Goal: Information Seeking & Learning: Check status

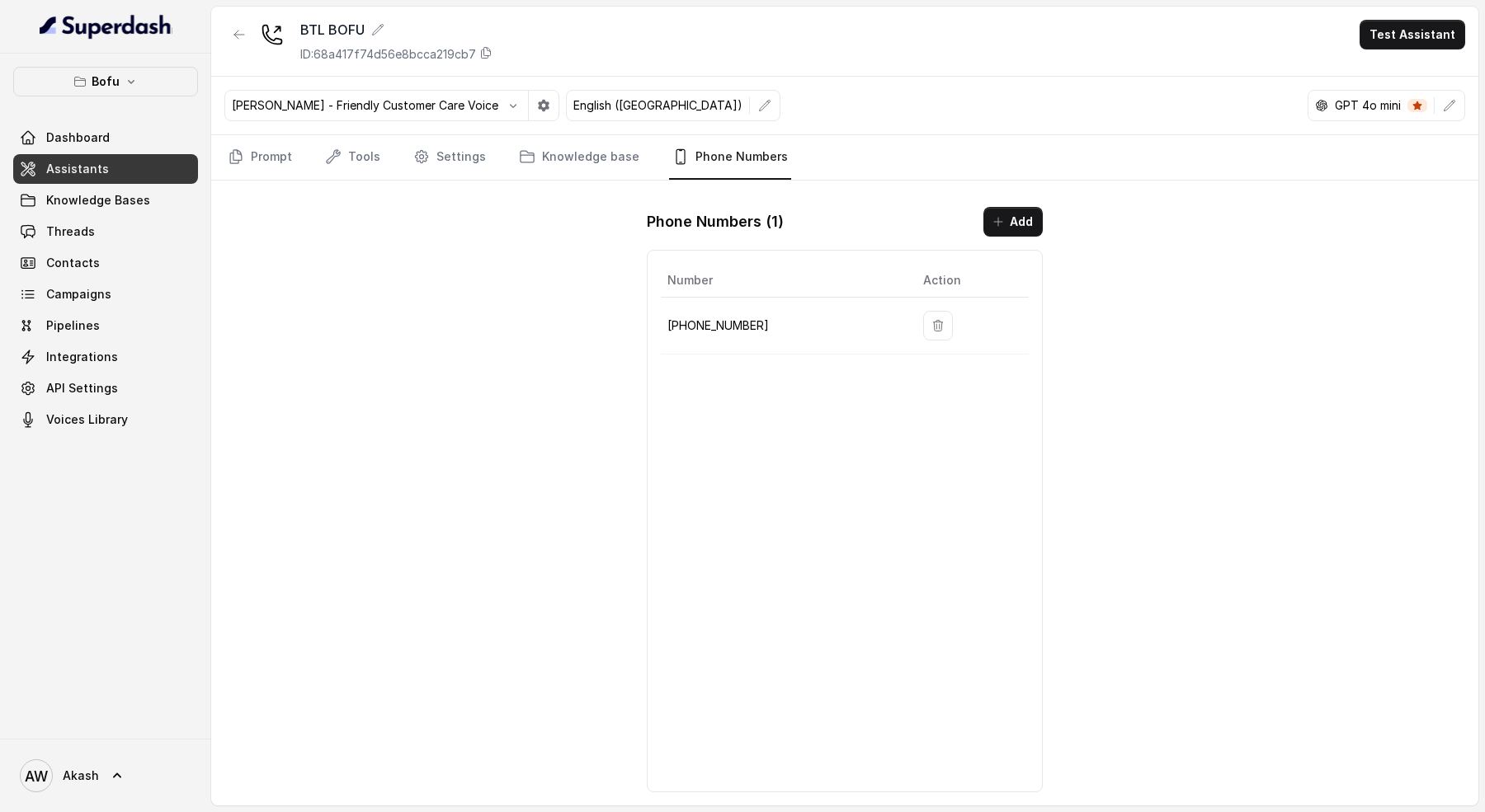
click at [739, 328] on p "[PHONE_NUMBER]" at bounding box center [782, 326] width 229 height 20
click at [739, 328] on p "+918035739601" at bounding box center [782, 326] width 229 height 20
click at [807, 395] on div "Number Action +918035739601" at bounding box center [845, 521] width 396 height 543
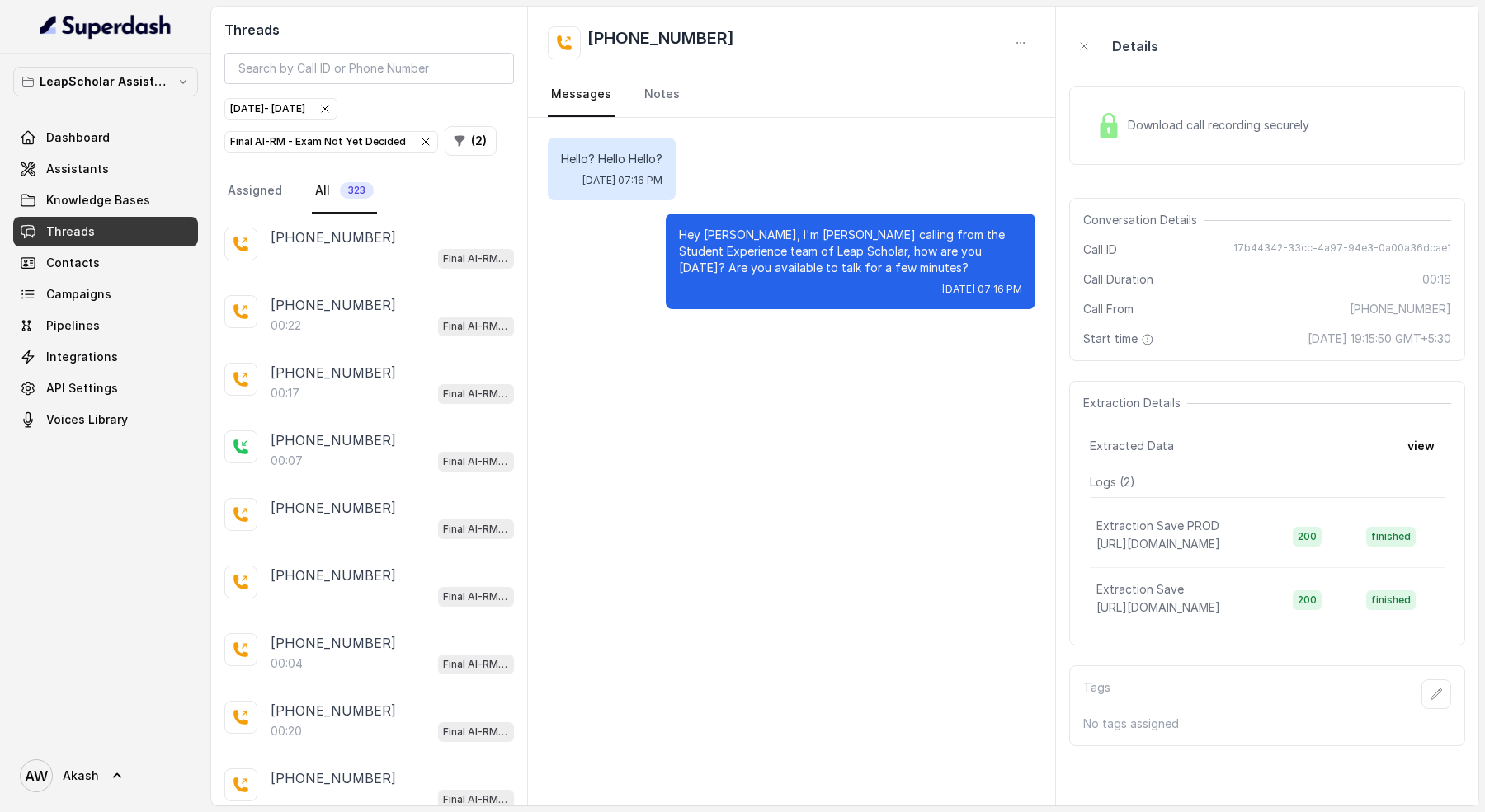
scroll to position [663, 0]
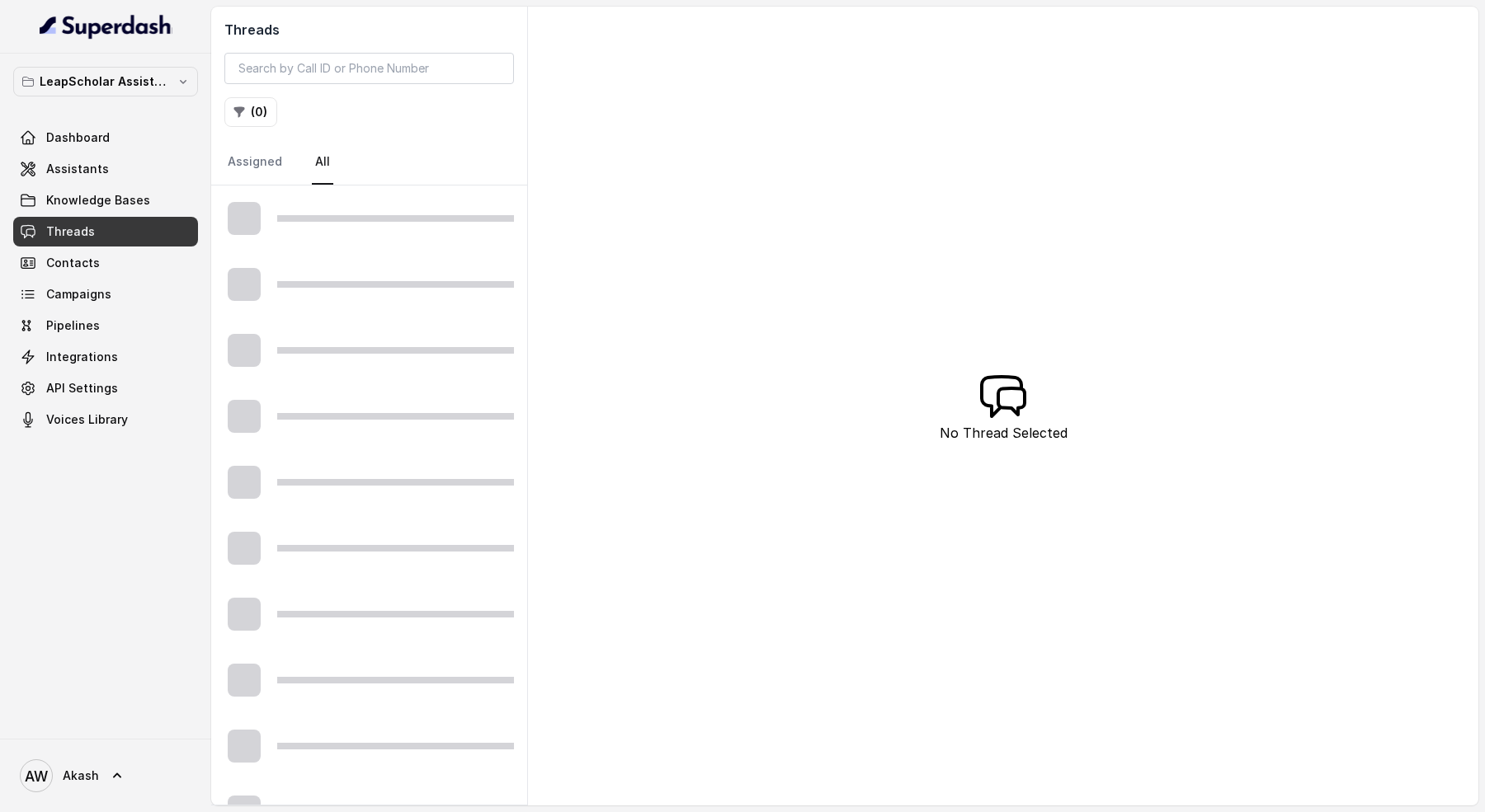
click at [259, 127] on div "Threads ( 0 ) Assigned All" at bounding box center [368, 95] width 316 height 179
click at [248, 119] on button "( 0 )" at bounding box center [251, 112] width 53 height 29
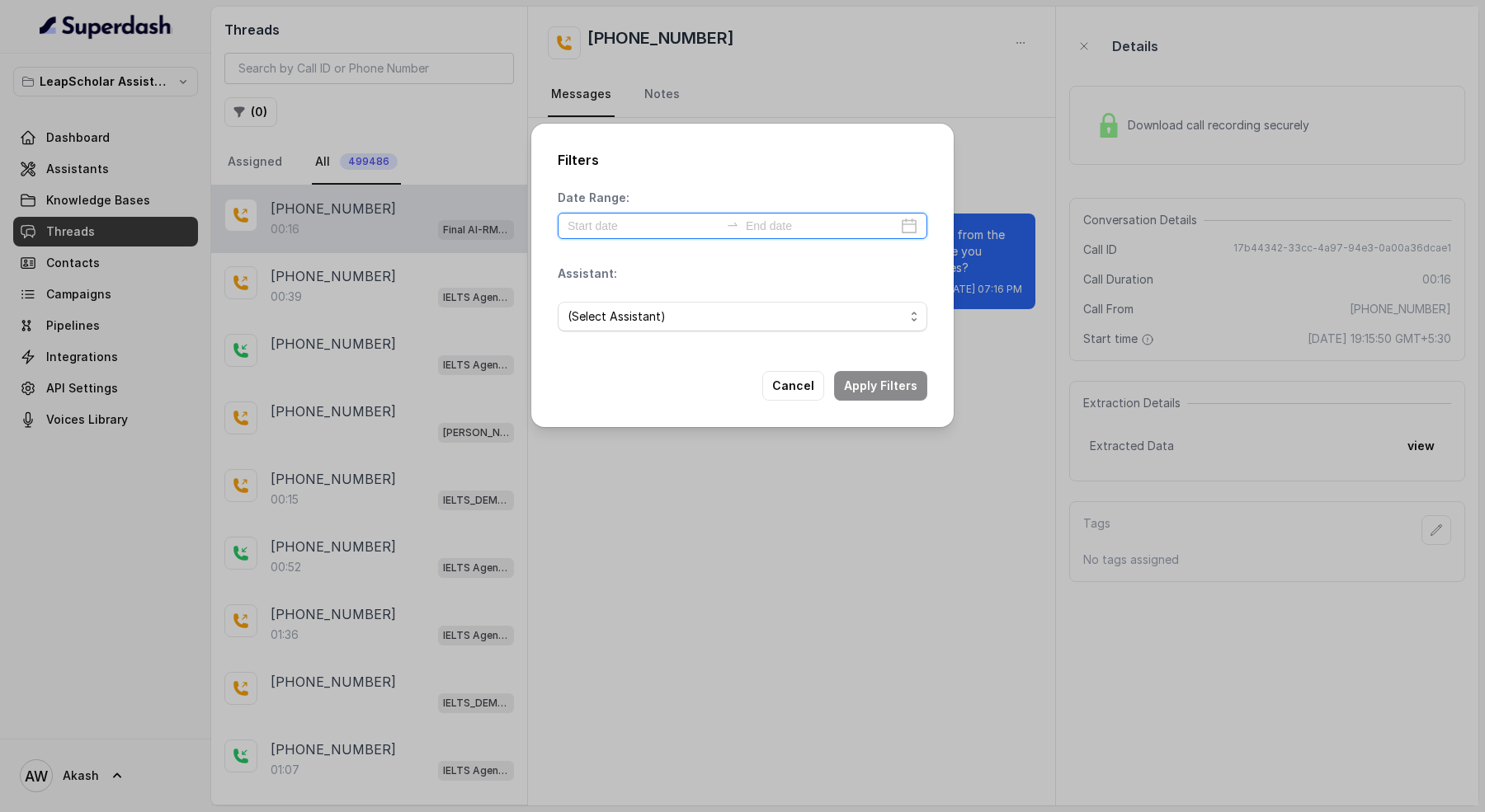
click at [577, 231] on input at bounding box center [644, 226] width 152 height 18
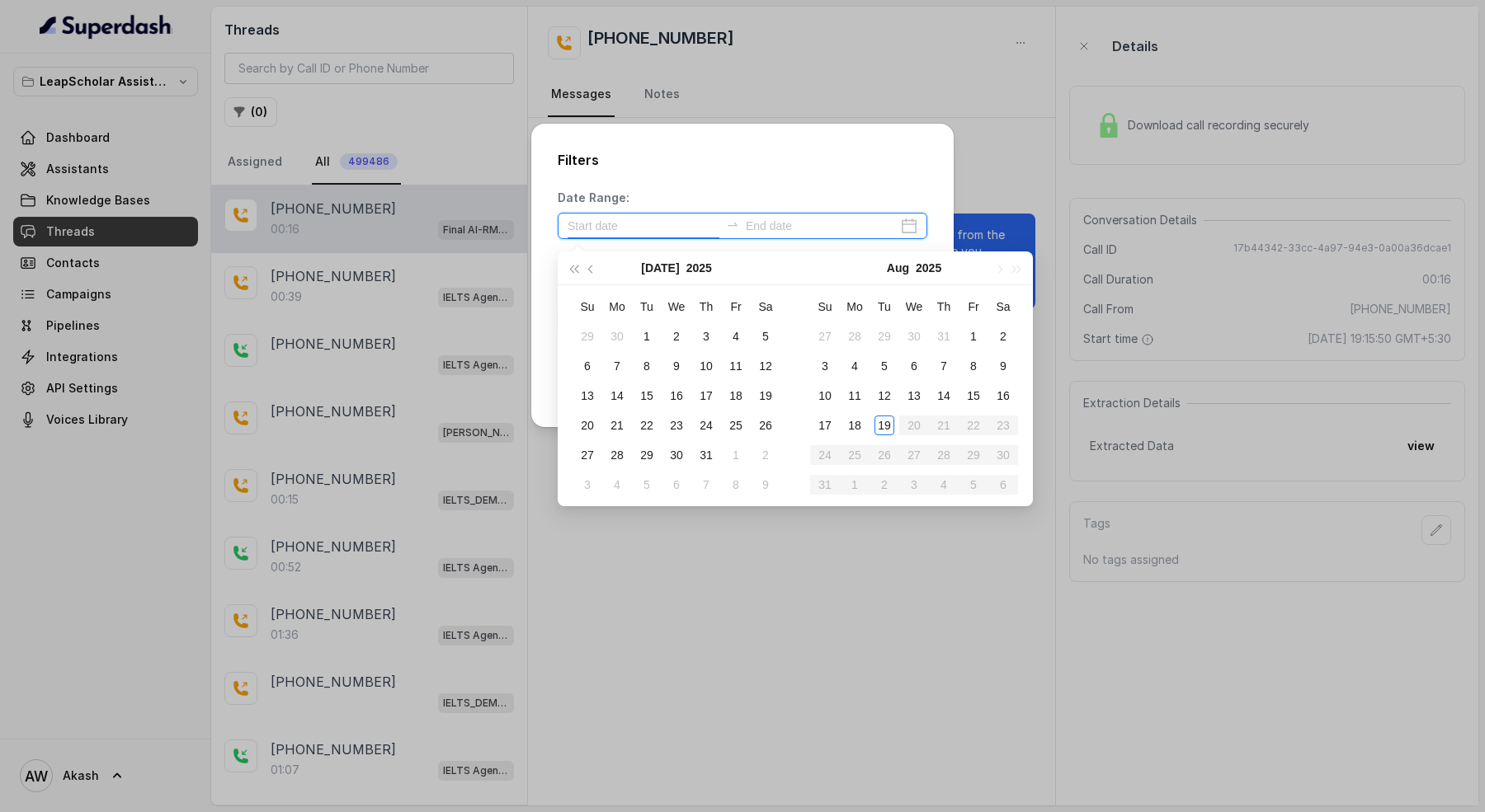
type input "2025-07-05"
type input "2025-08-19"
click at [886, 431] on div "19" at bounding box center [885, 426] width 20 height 20
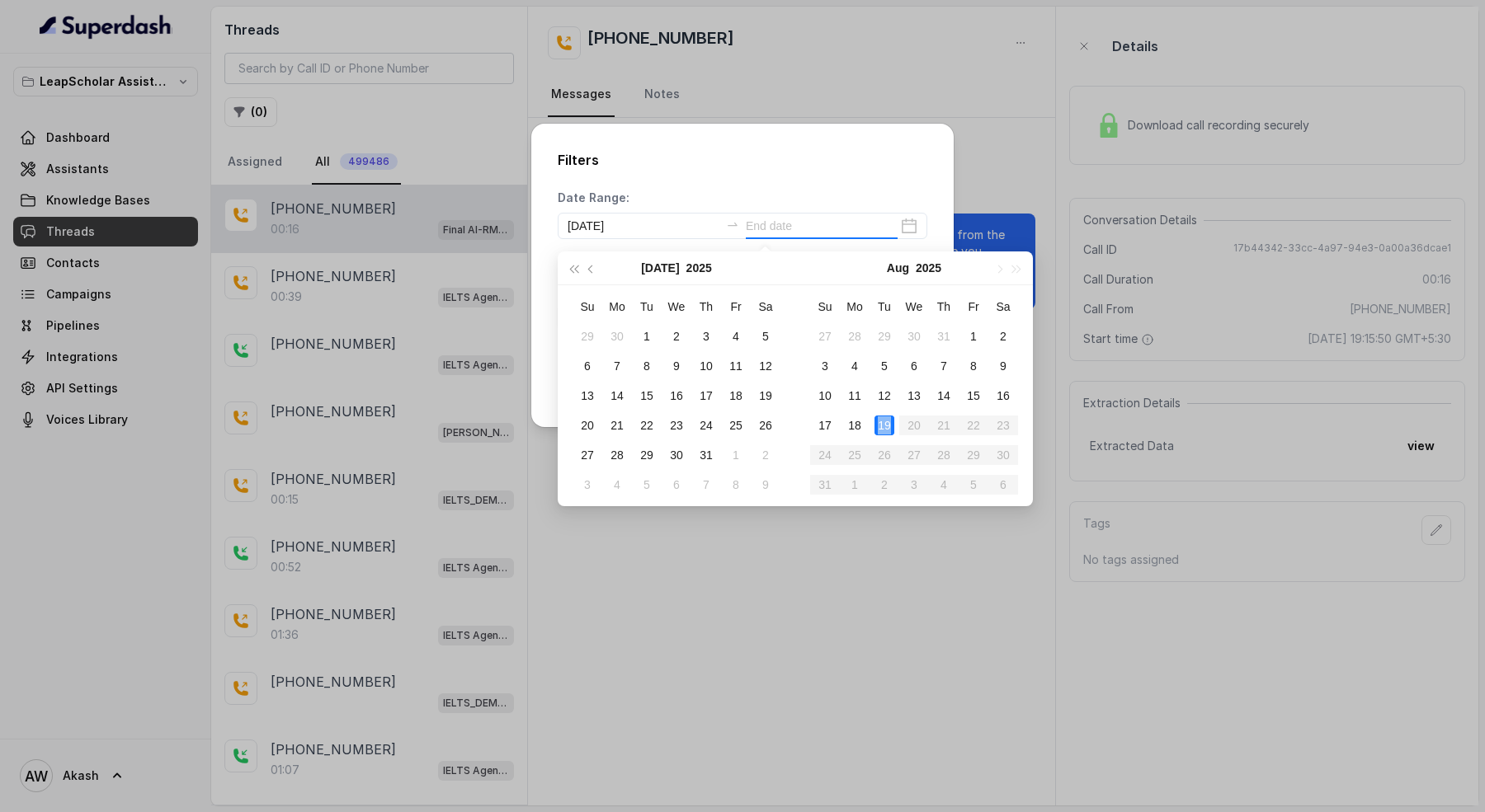
type input "2025-08-19"
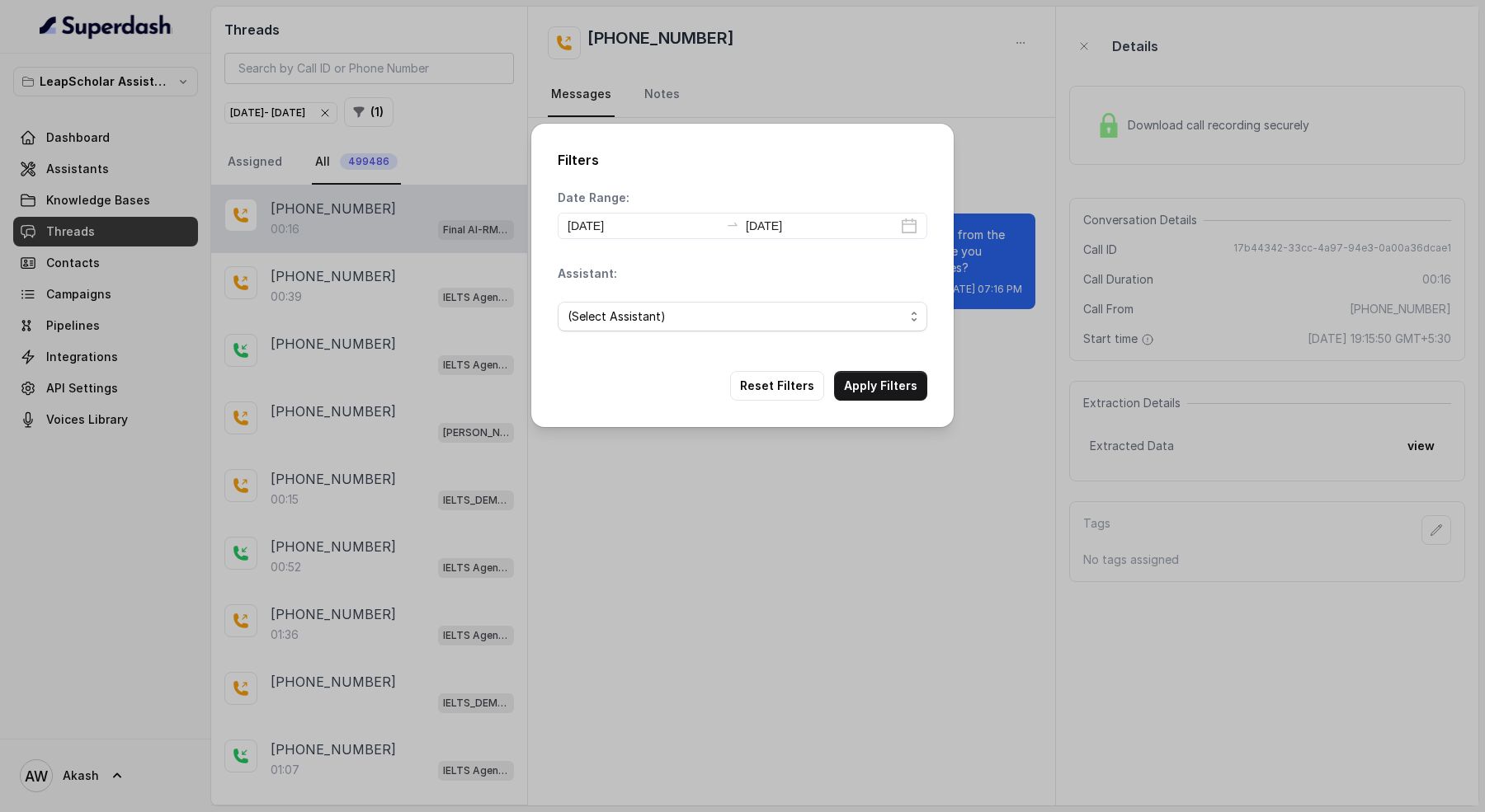
click at [701, 296] on div "(Select Assistant)" at bounding box center [742, 316] width 369 height 56
click at [699, 315] on span "(Select Assistant)" at bounding box center [735, 317] width 336 height 20
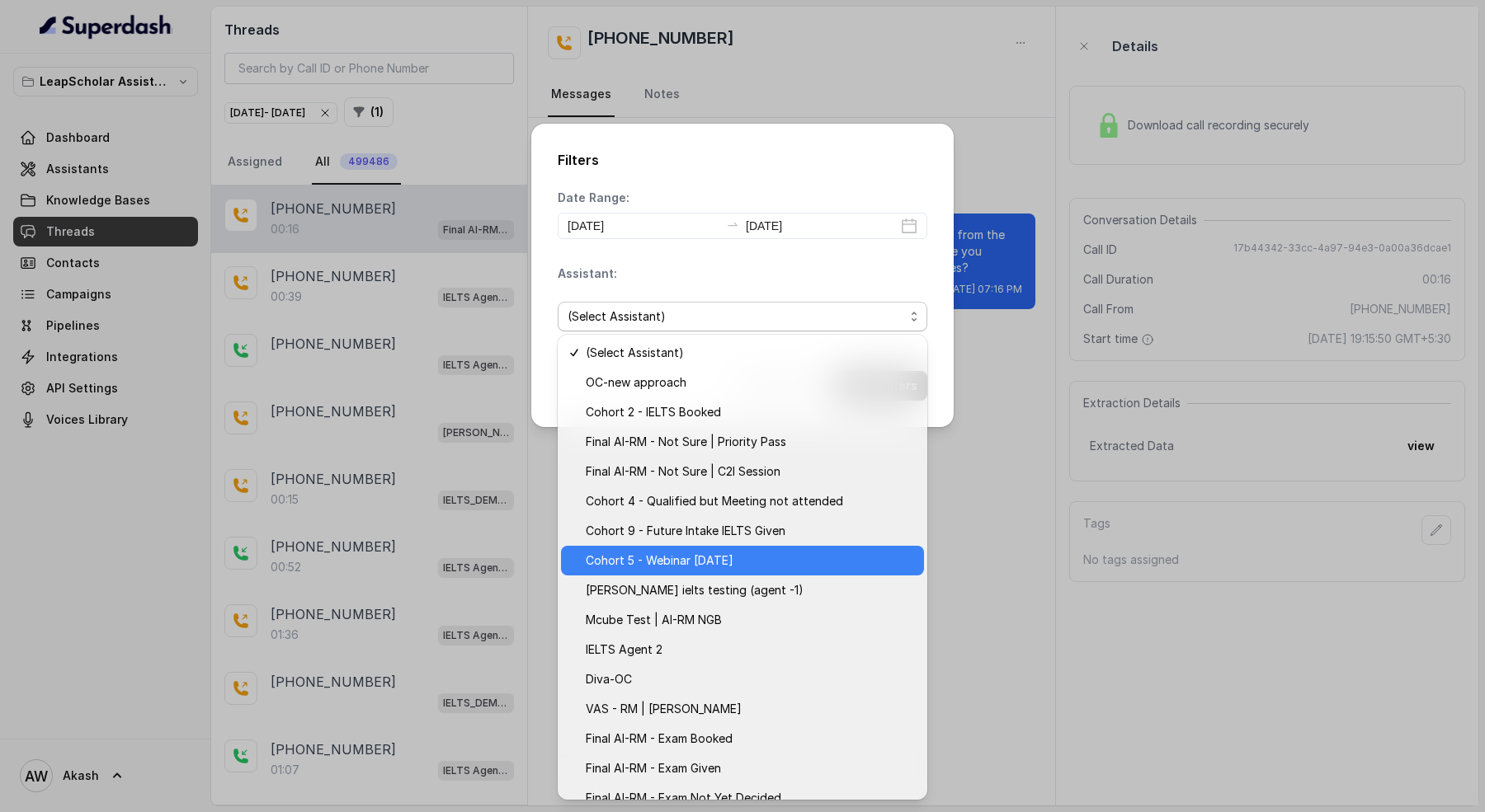
scroll to position [136, 0]
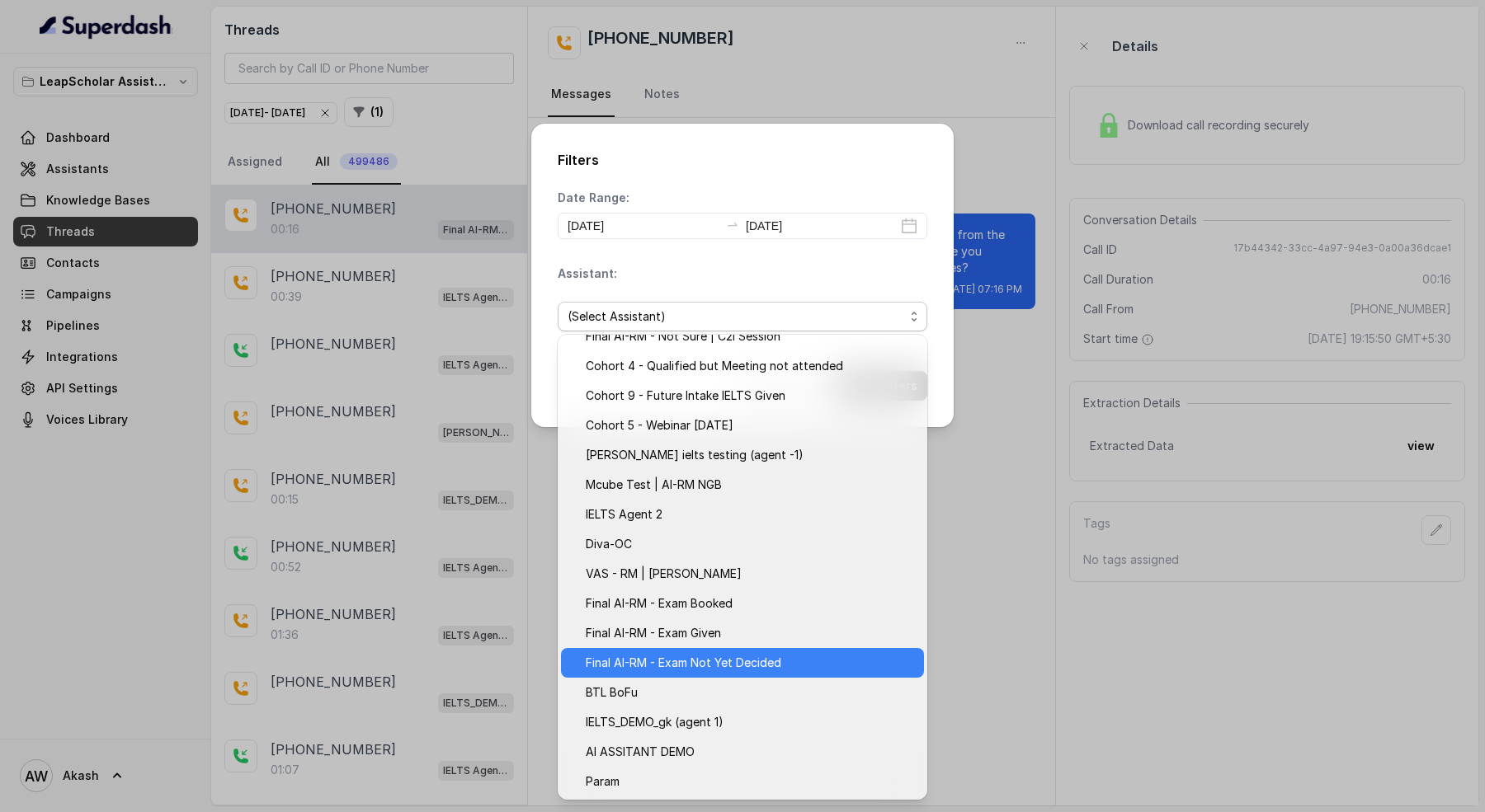
click at [747, 662] on span "Final AI-RM - Exam Not Yet Decided" at bounding box center [750, 664] width 328 height 20
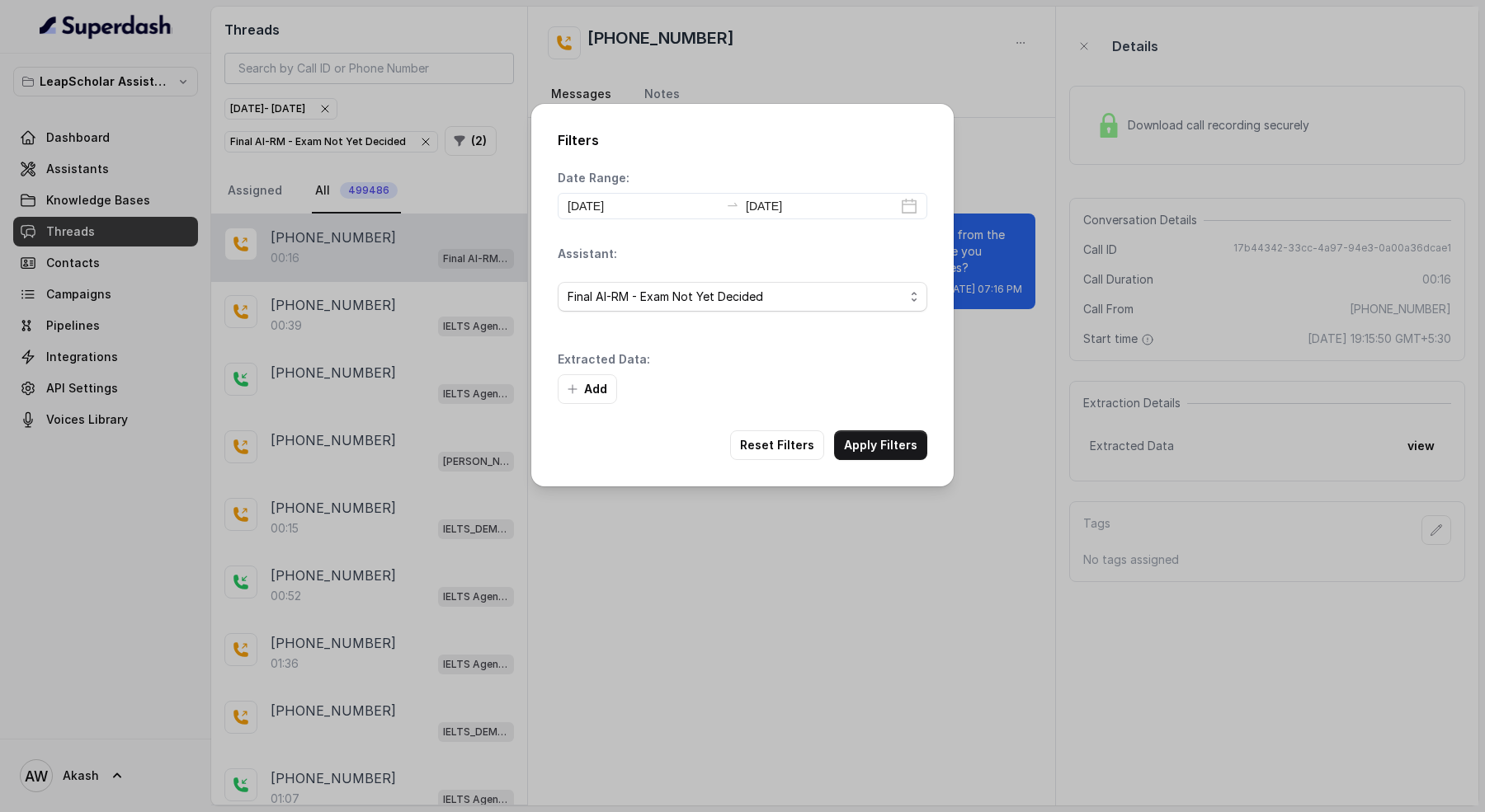
click at [861, 408] on div "Filters Date Range: 2025-08-19 2025-08-19 Assistant: Final AI-RM - Exam Not Yet…" at bounding box center [742, 295] width 423 height 383
click at [861, 439] on button "Apply Filters" at bounding box center [881, 445] width 94 height 29
